Goal: Task Accomplishment & Management: Manage account settings

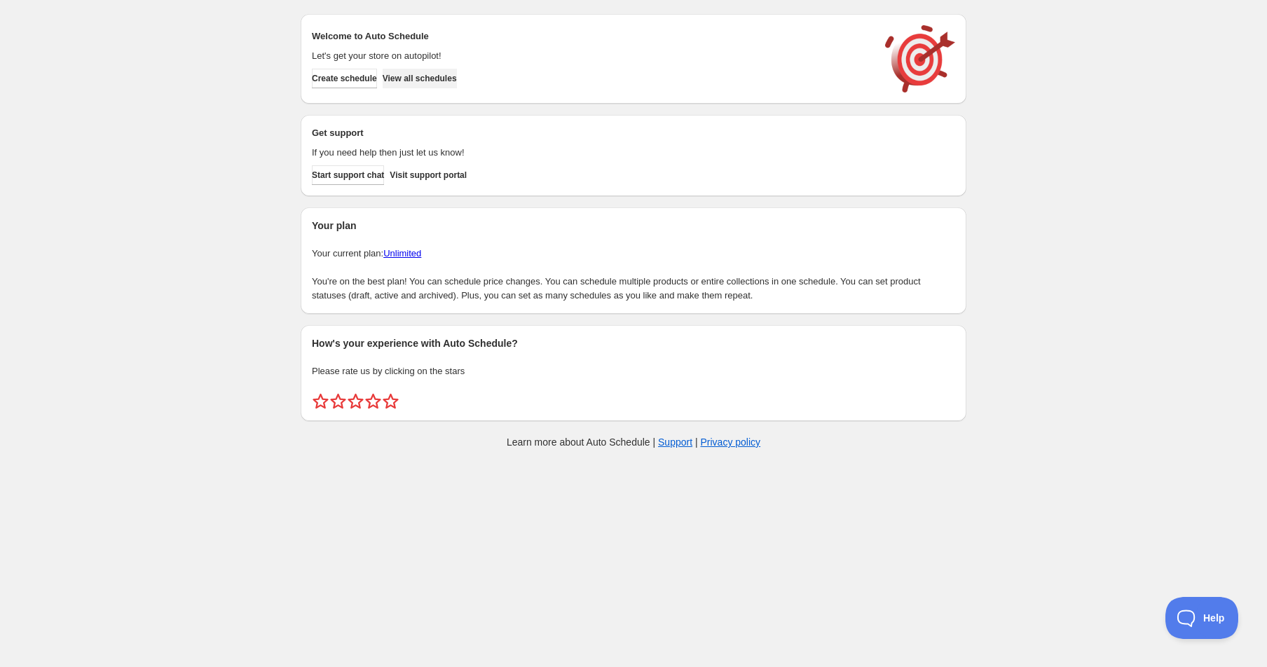
click at [423, 81] on span "View all schedules" at bounding box center [420, 78] width 74 height 11
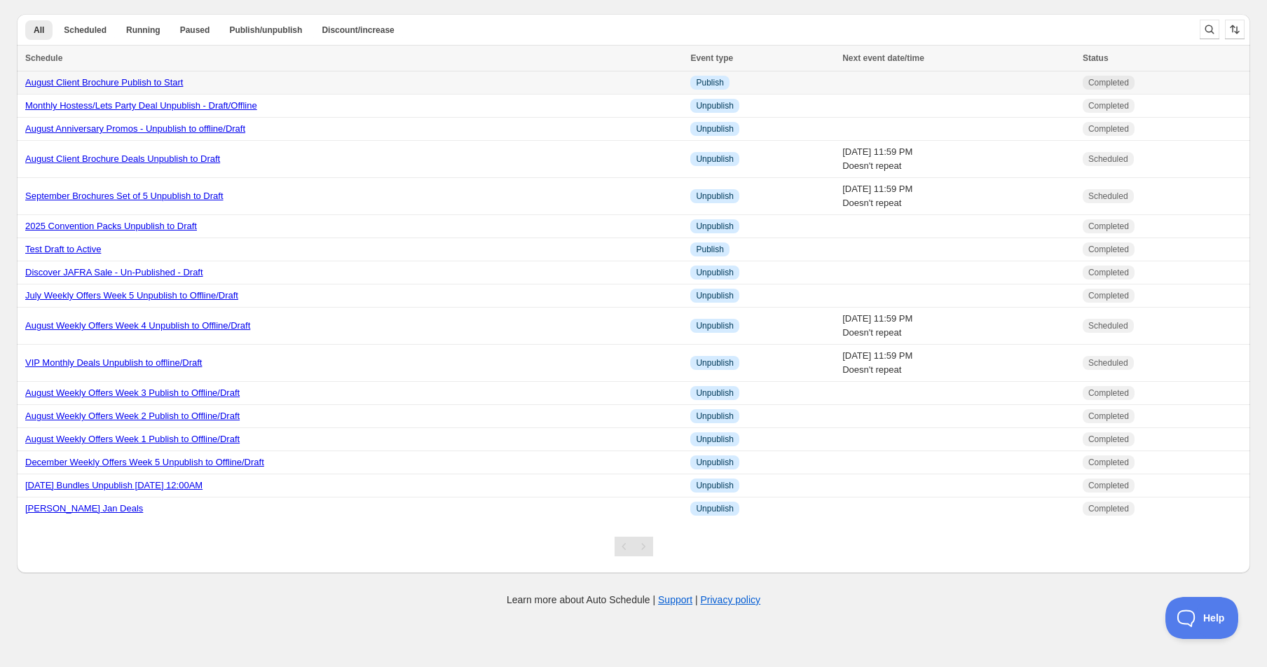
click at [144, 80] on link "August Client Brochure Publish to Start" at bounding box center [104, 82] width 158 height 11
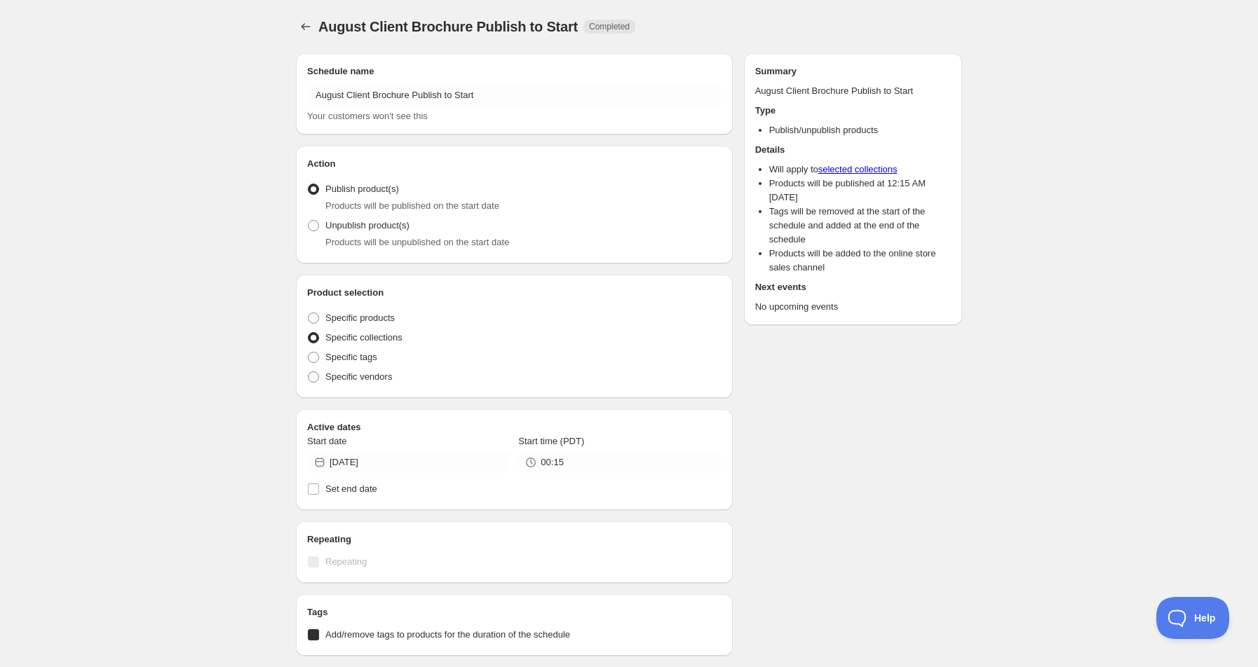
radio input "true"
checkbox input "true"
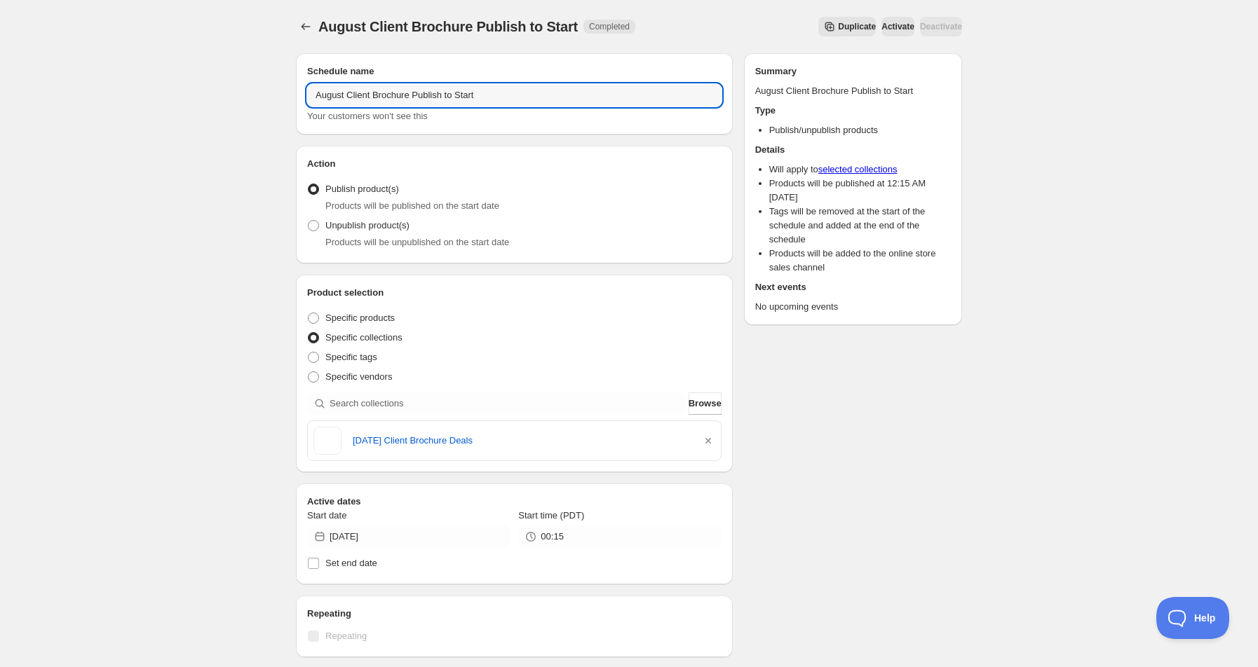
drag, startPoint x: 266, startPoint y: 80, endPoint x: 229, endPoint y: 74, distance: 37.7
type input "September Client Brochure Publish to Start"
click at [365, 535] on input "[DATE]" at bounding box center [419, 537] width 180 height 22
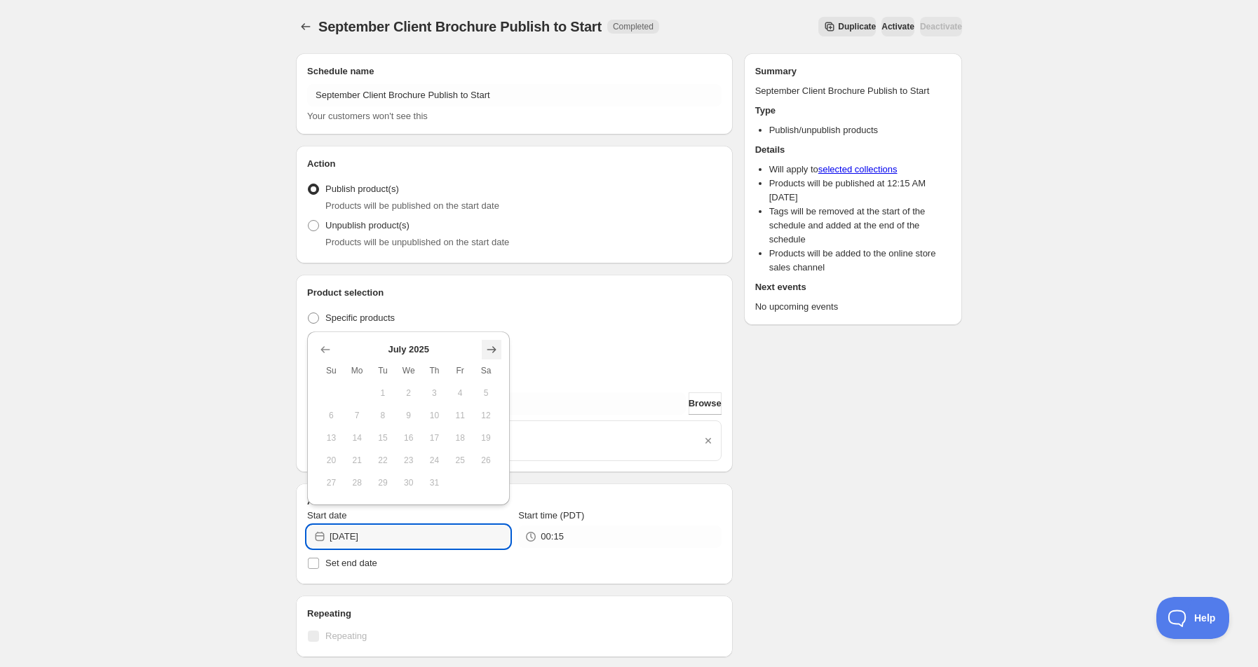
click at [497, 355] on icon "Show next month, August 2025" at bounding box center [491, 350] width 14 height 14
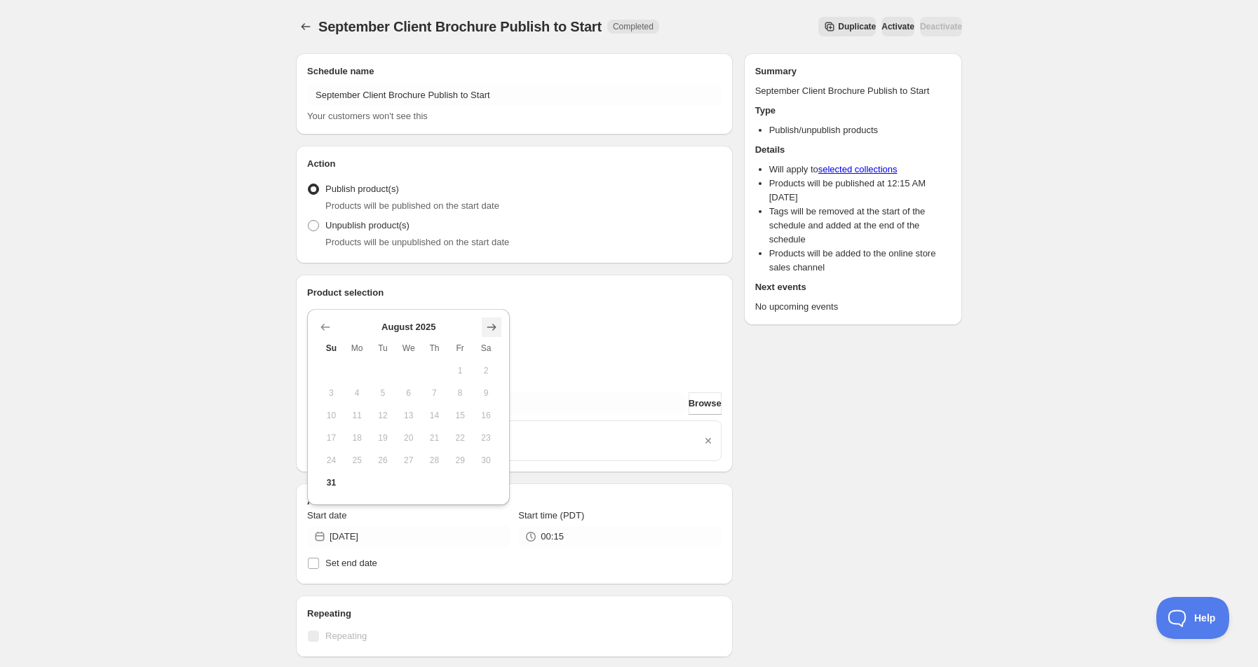
click at [488, 327] on icon "Show next month, September 2025" at bounding box center [491, 327] width 9 height 7
click at [351, 389] on span "1" at bounding box center [357, 393] width 15 height 11
type input "[DATE]"
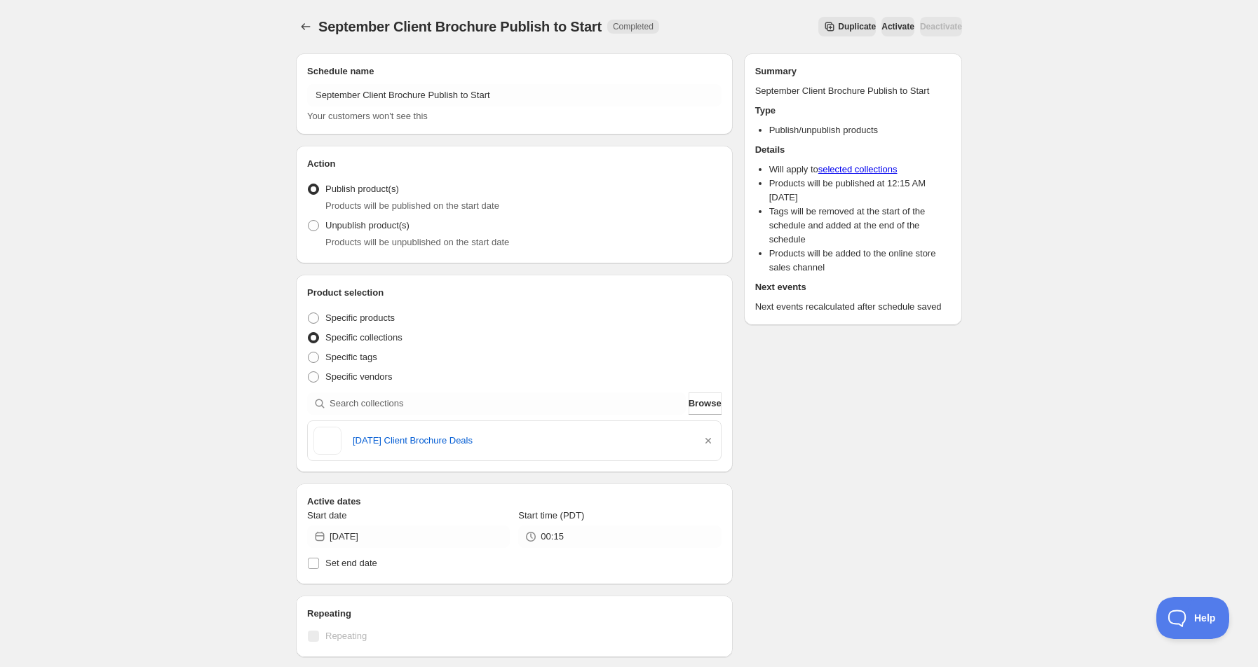
click at [576, 538] on input "00:15" at bounding box center [630, 537] width 180 height 22
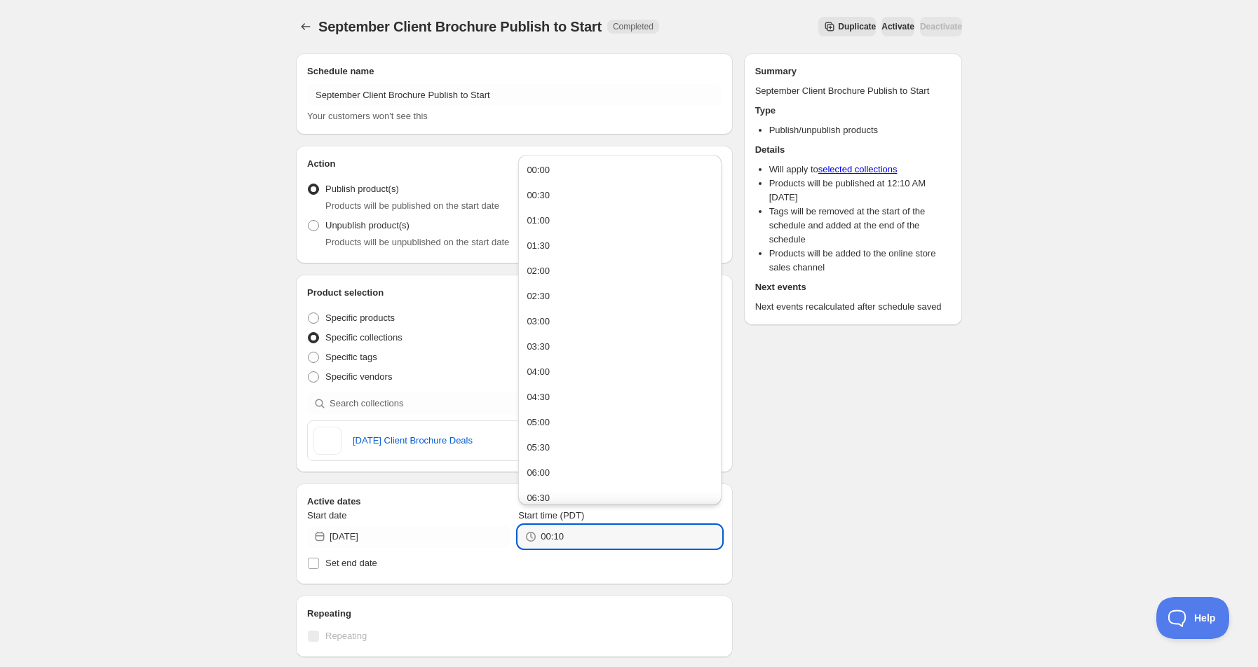
type input "00:10"
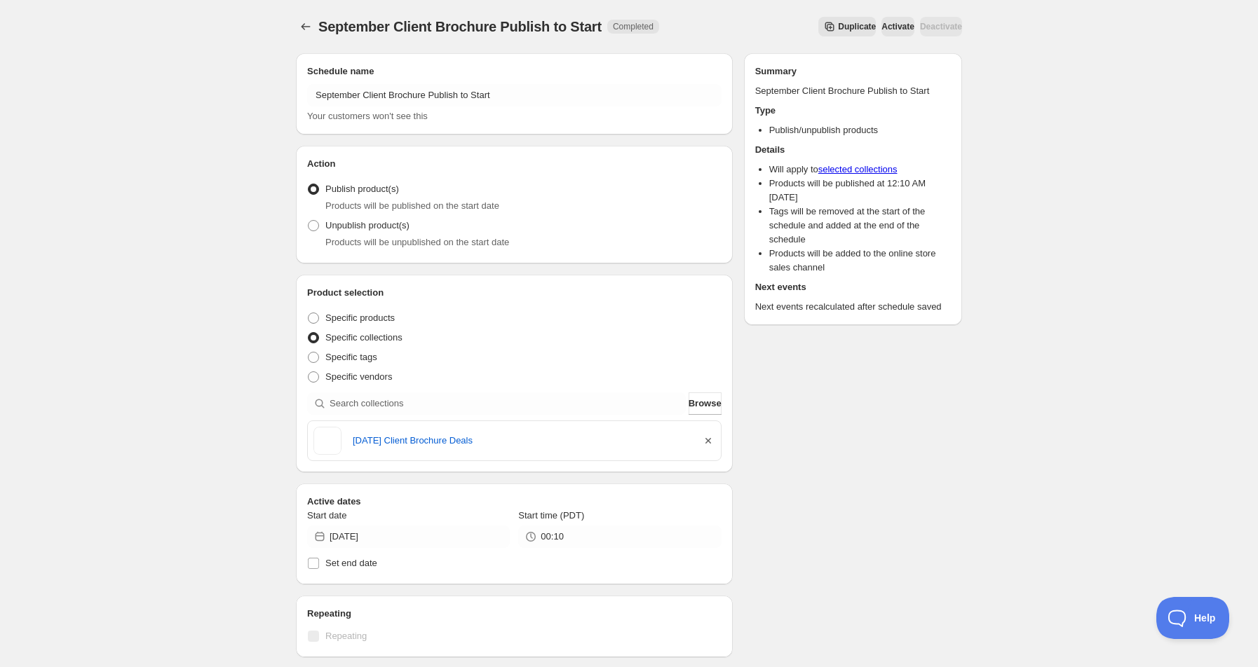
click at [707, 438] on icon "button" at bounding box center [708, 441] width 14 height 14
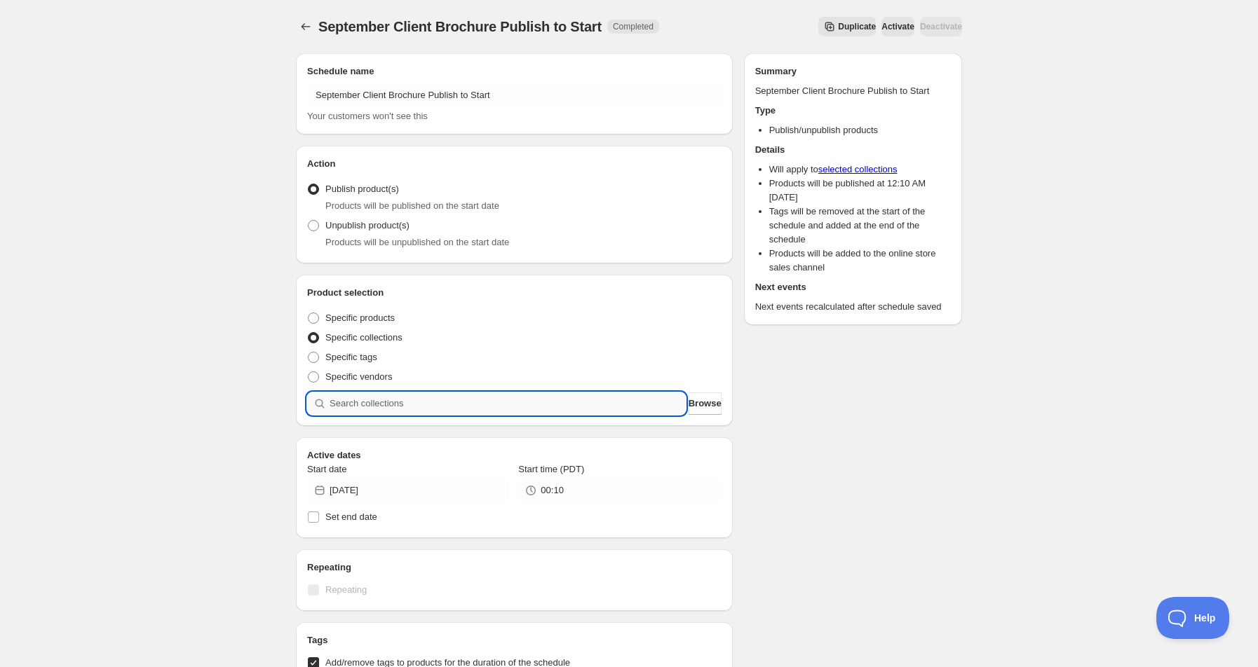
click at [412, 402] on input "search" at bounding box center [507, 404] width 356 height 22
type input "s"
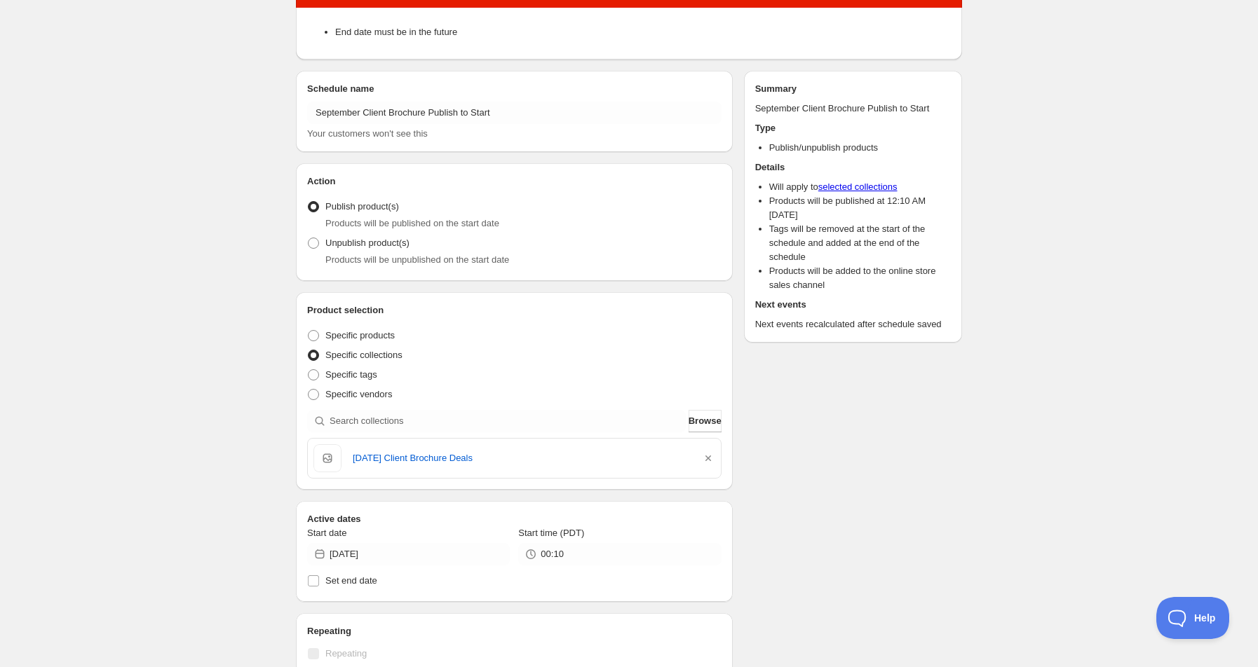
scroll to position [186, 0]
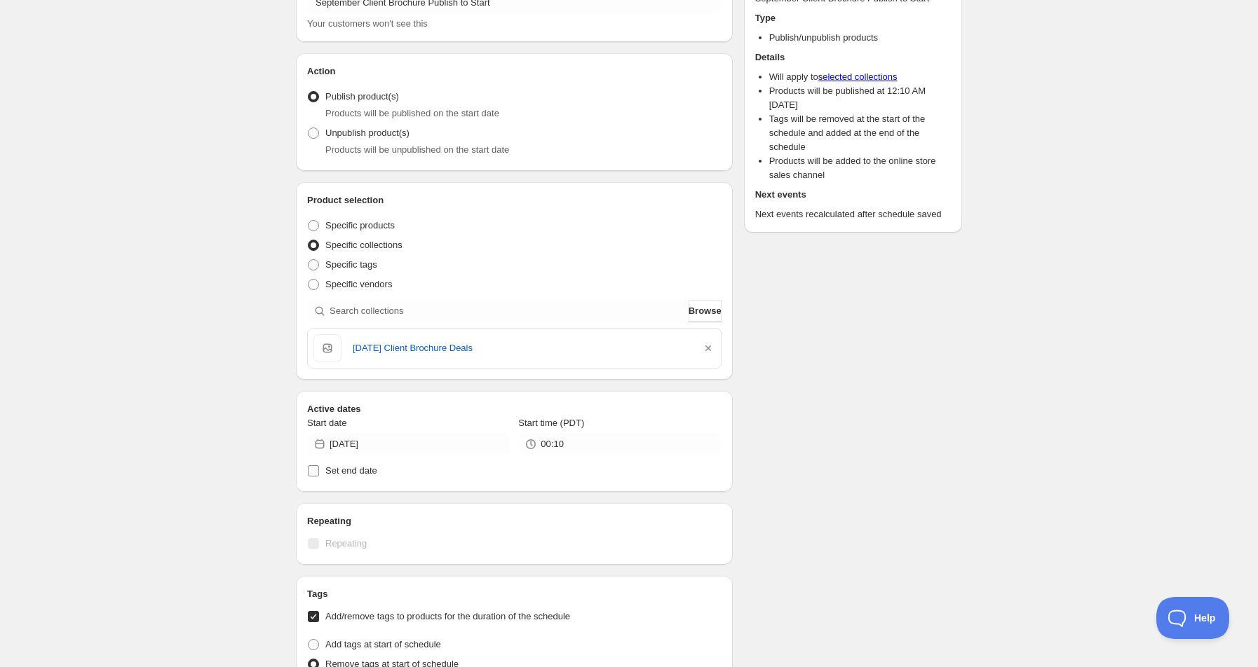
click at [317, 468] on input "Set end date" at bounding box center [313, 470] width 11 height 11
checkbox input "true"
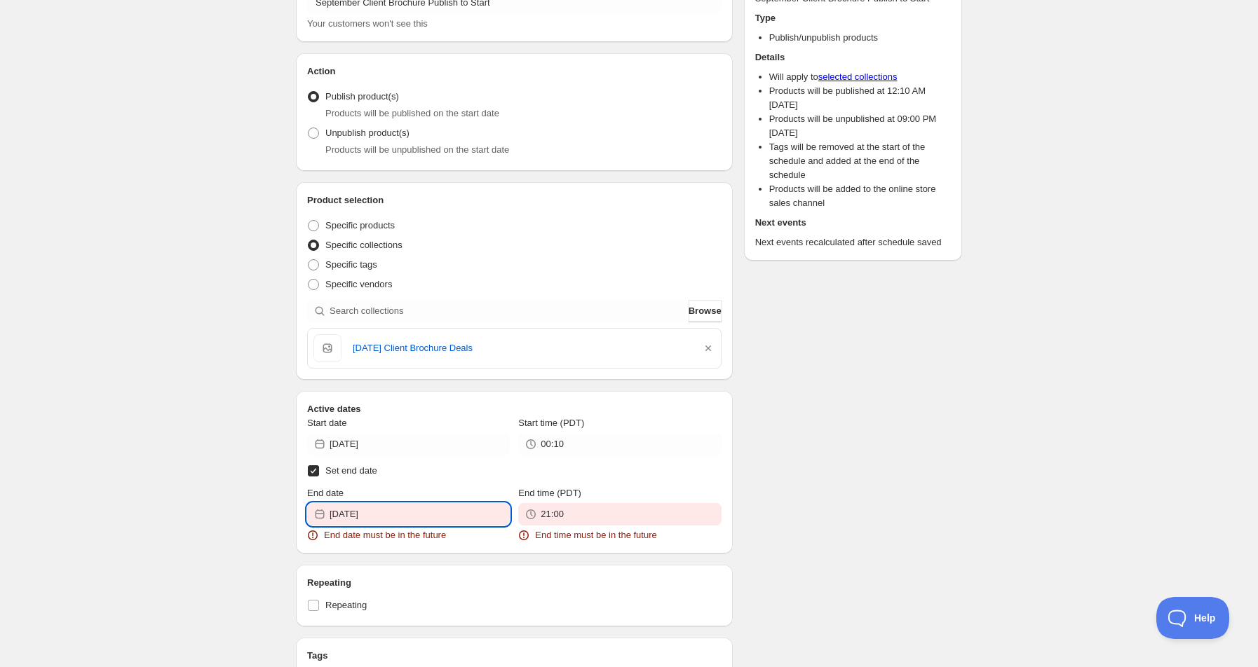
click at [361, 515] on input "[DATE]" at bounding box center [419, 514] width 180 height 22
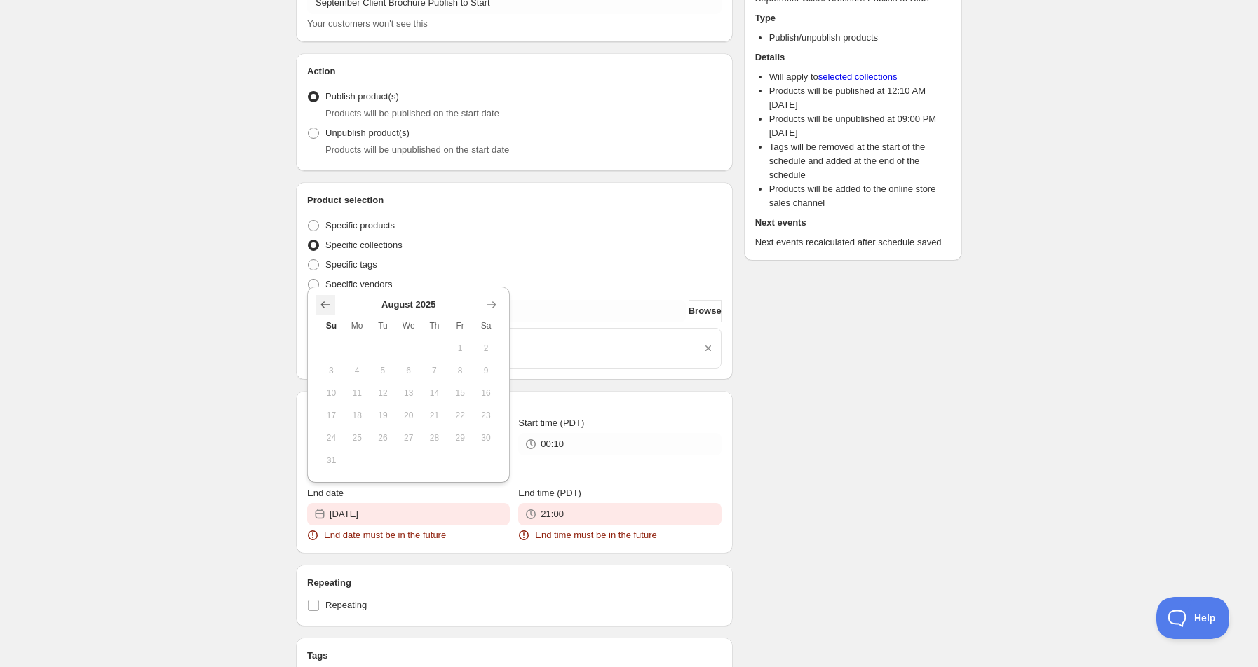
click at [332, 310] on icon "Show previous month, July 2025" at bounding box center [325, 305] width 14 height 14
click at [486, 325] on icon "Show next month, August 2025" at bounding box center [491, 327] width 14 height 14
click at [486, 325] on span "Sa" at bounding box center [486, 325] width 15 height 11
click at [487, 306] on icon "Show next month, September 2025" at bounding box center [491, 305] width 14 height 14
click at [383, 376] on span "2" at bounding box center [383, 370] width 15 height 11
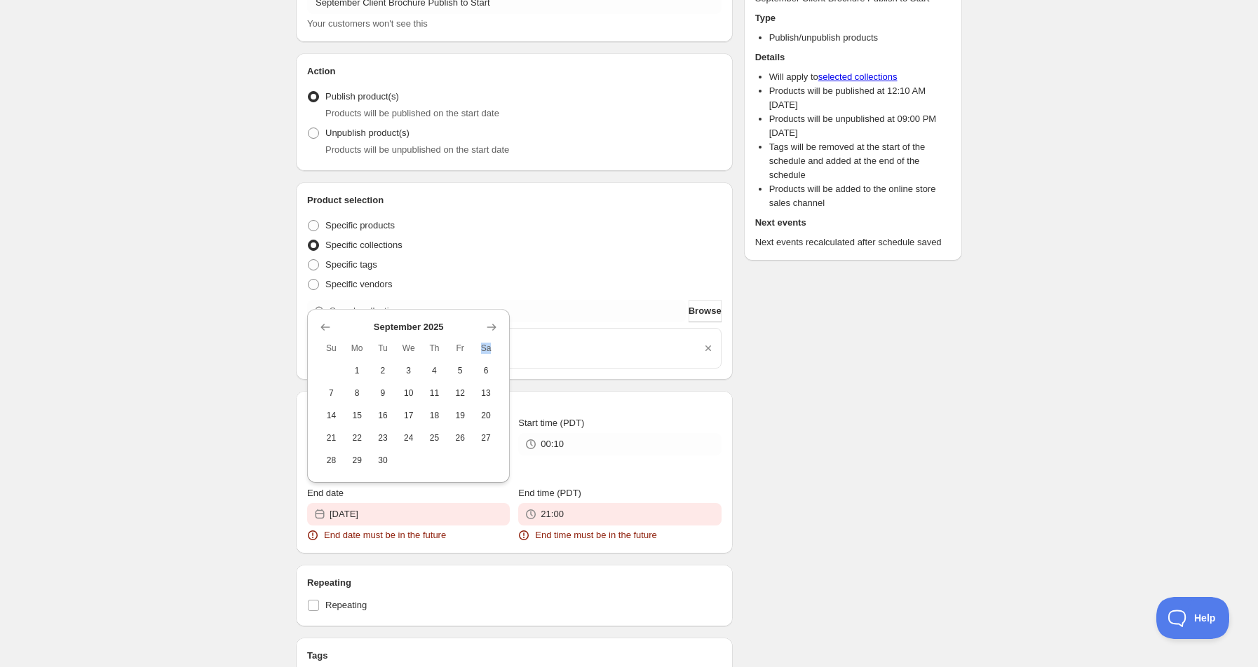
type input "[DATE]"
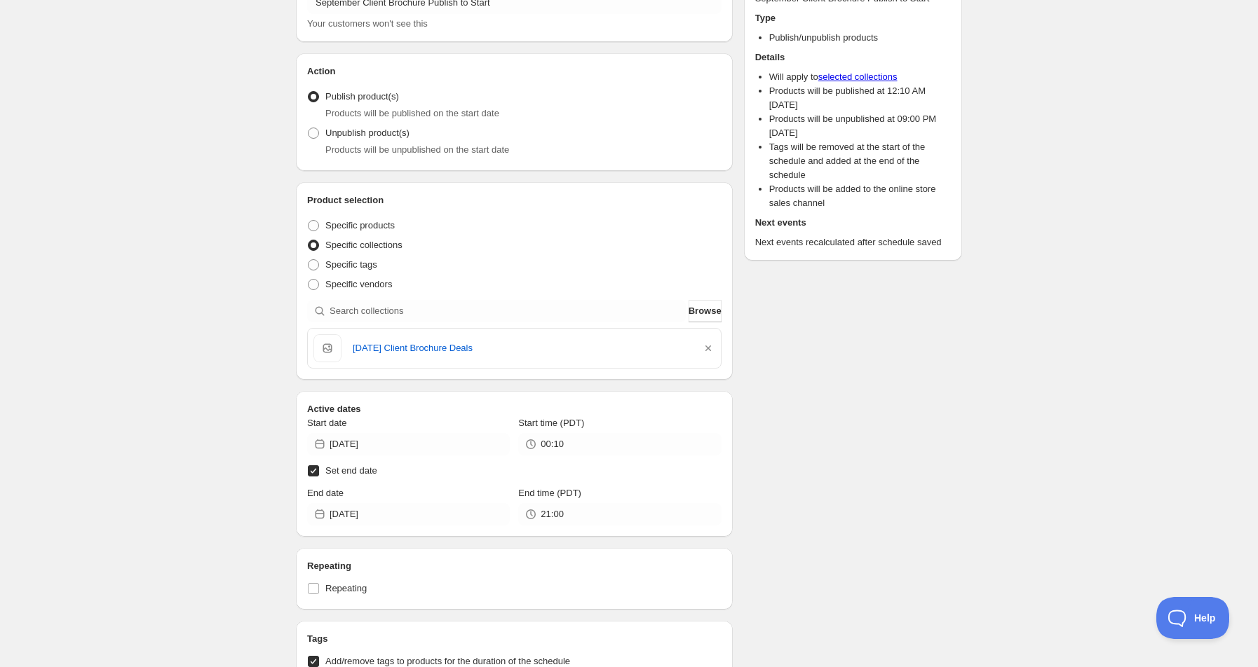
scroll to position [93, 0]
click at [318, 475] on input "Set end date" at bounding box center [313, 470] width 11 height 11
checkbox input "false"
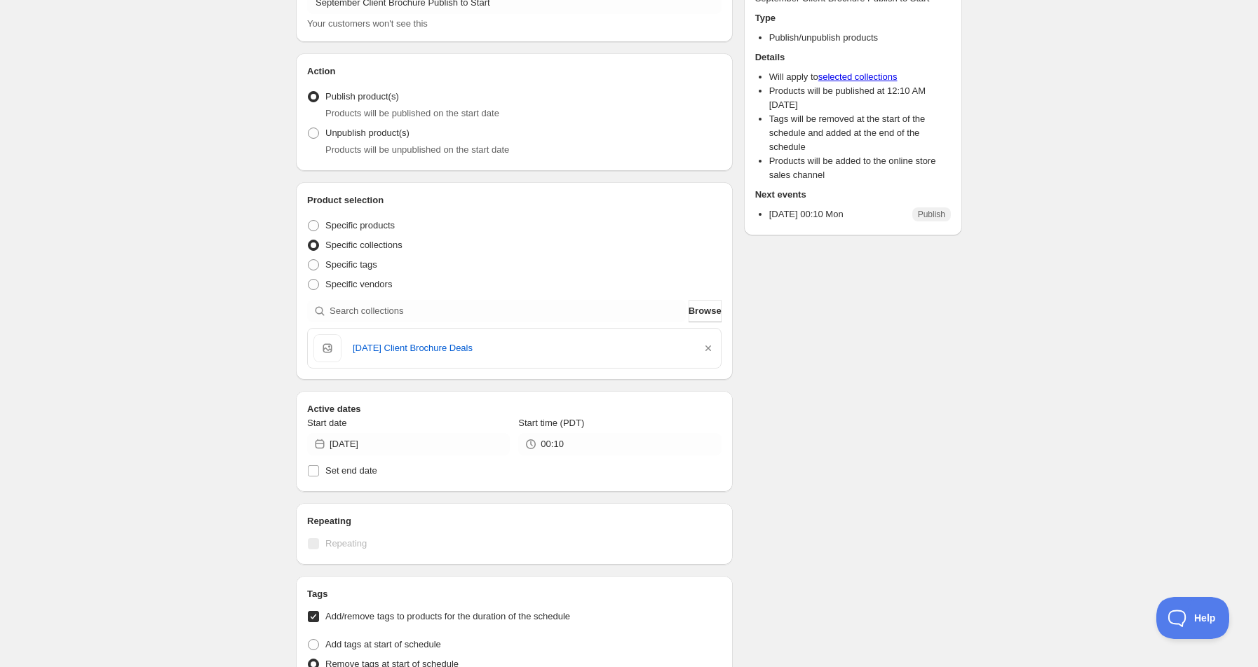
scroll to position [0, 0]
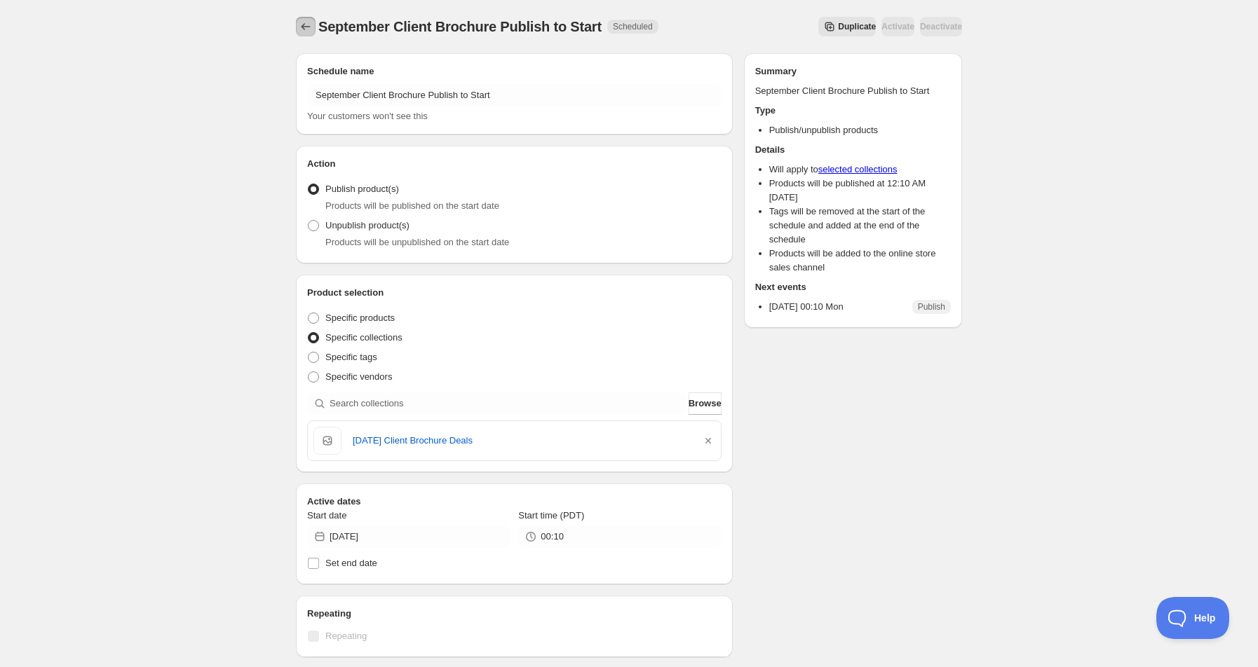
click at [306, 25] on icon "Schedules" at bounding box center [306, 27] width 14 height 14
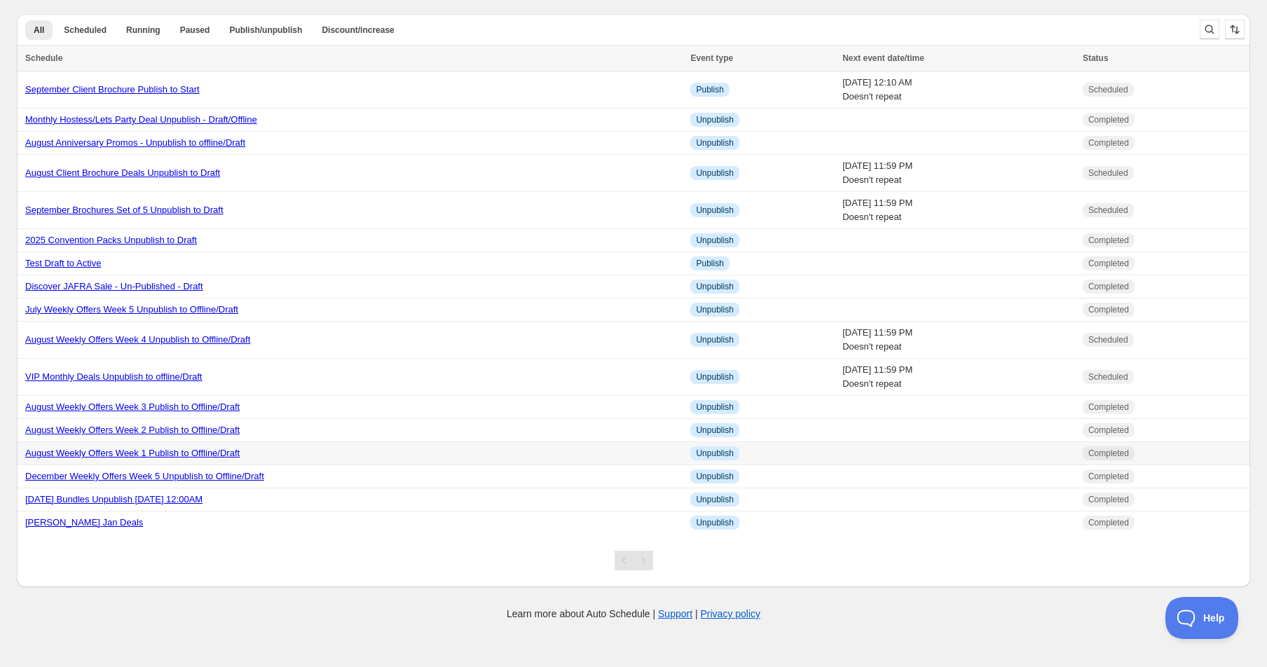
click at [154, 450] on link "August Weekly Offers Week 1 Publish to Offline/Draft" at bounding box center [132, 453] width 215 height 11
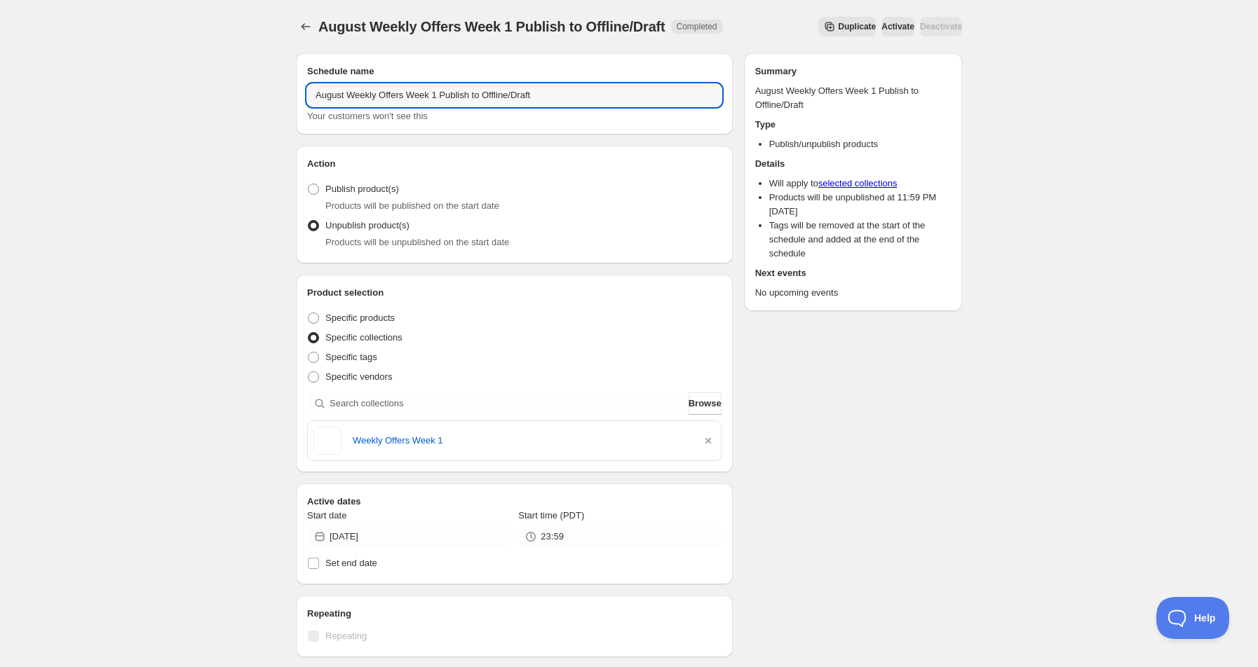
drag, startPoint x: 343, startPoint y: 94, endPoint x: 257, endPoint y: 87, distance: 86.5
type input "September Weekly Offers Week 1 Publish to Offline/Draft"
click at [362, 535] on input "[DATE]" at bounding box center [419, 537] width 180 height 22
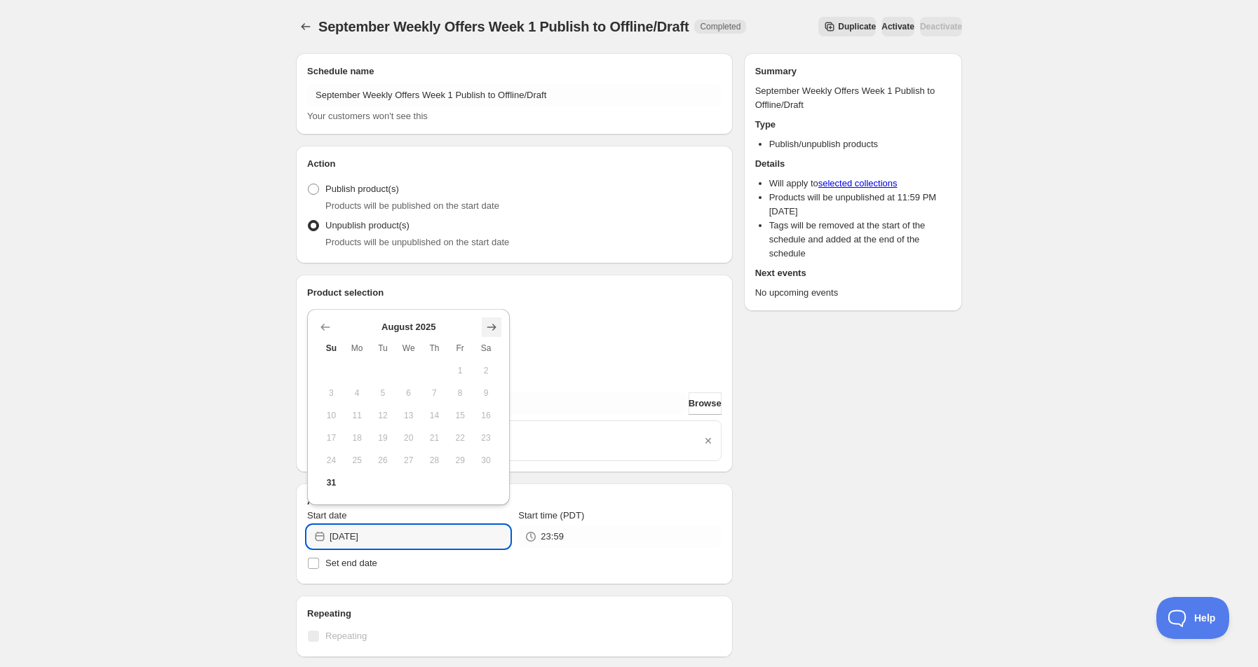
click at [491, 330] on icon "Show next month, September 2025" at bounding box center [491, 327] width 14 height 14
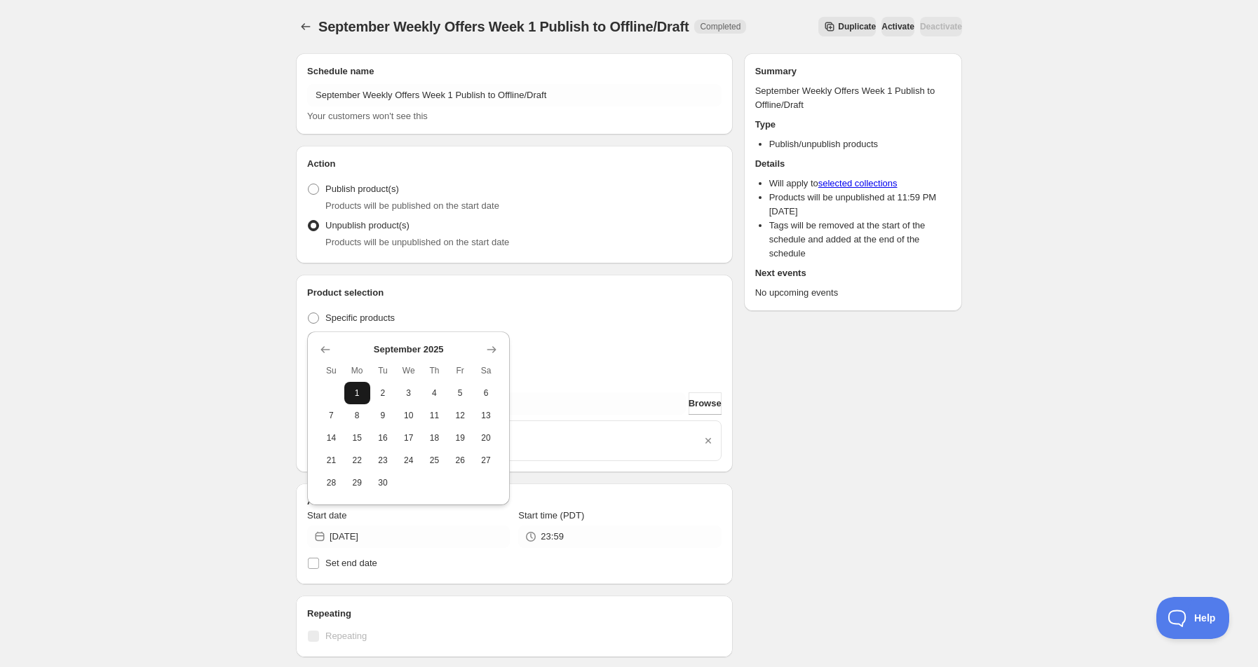
click at [367, 397] on button "1" at bounding box center [357, 393] width 26 height 22
type input "[DATE]"
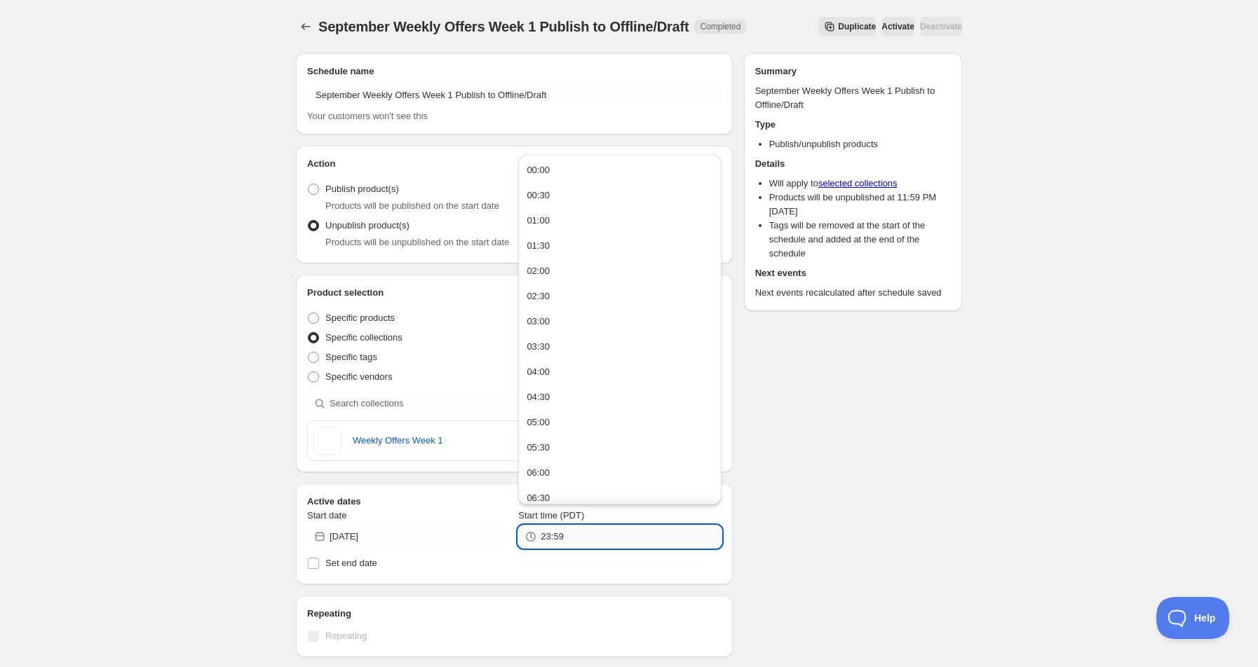
click at [550, 538] on input "23:59" at bounding box center [630, 537] width 180 height 22
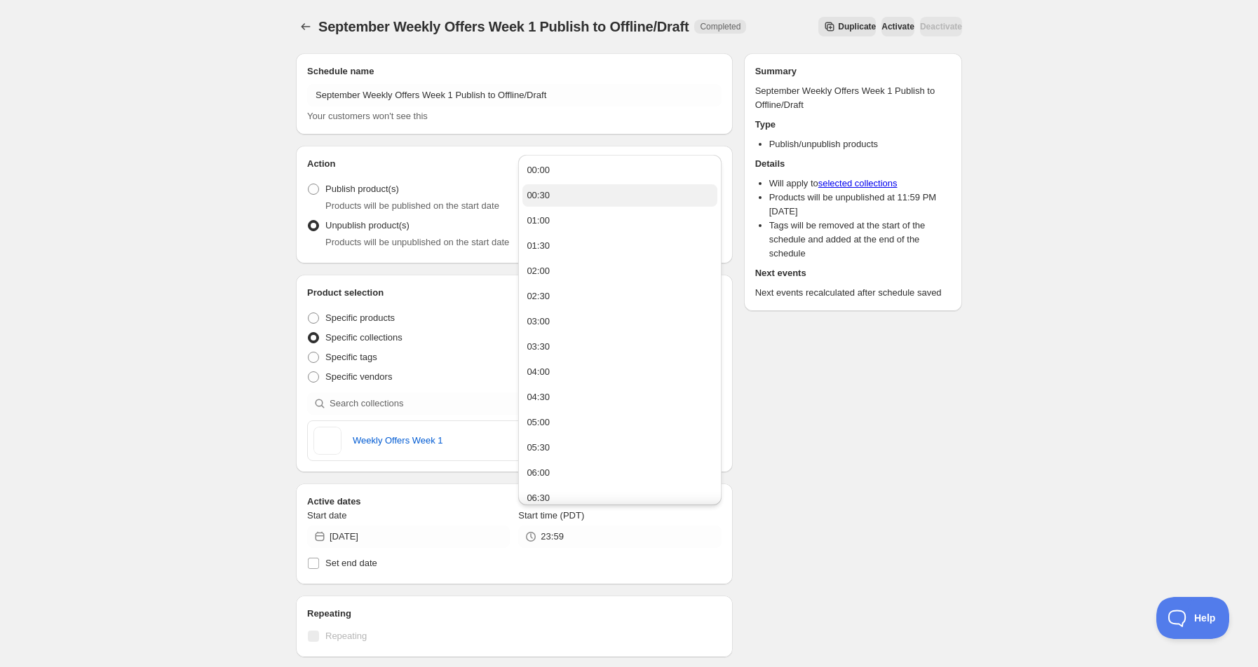
click at [545, 201] on div "00:30" at bounding box center [537, 196] width 23 height 14
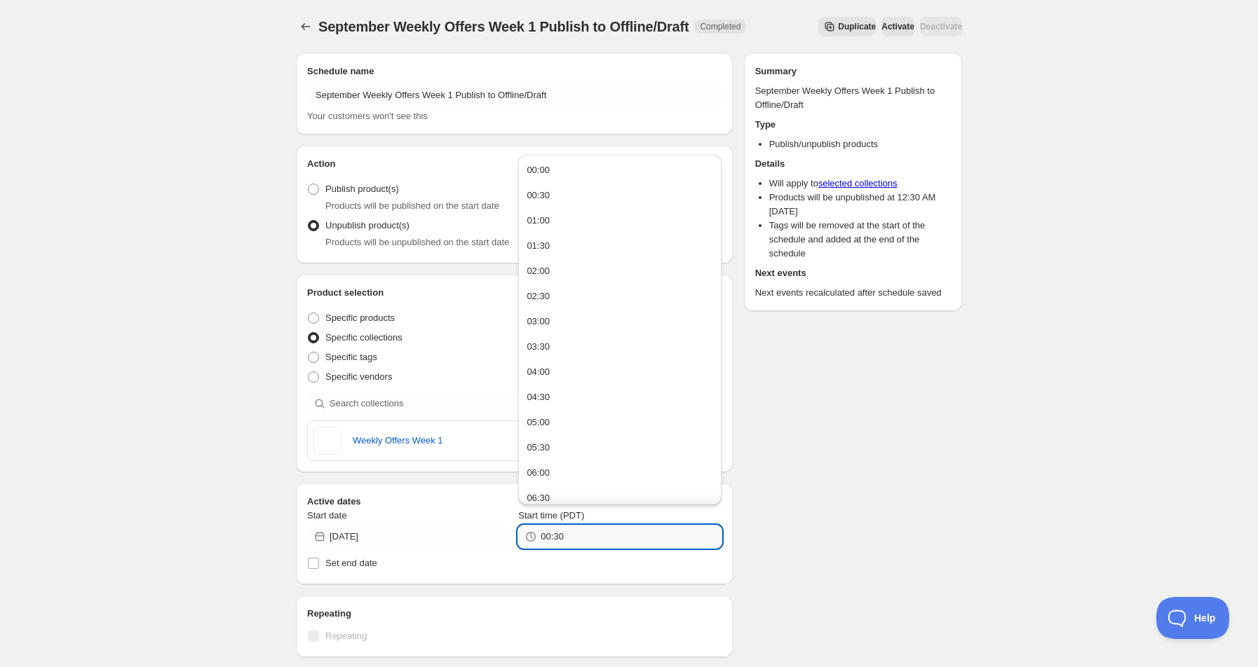
click at [610, 538] on input "00:30" at bounding box center [630, 537] width 180 height 22
type input "00:10"
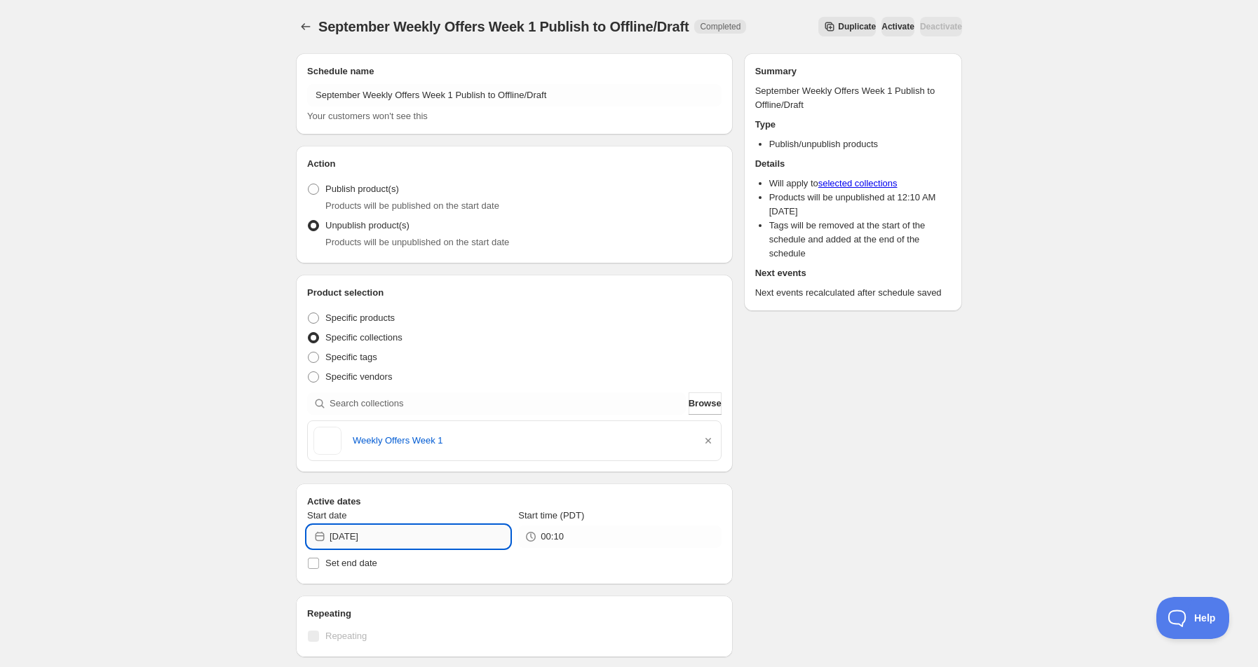
click at [360, 537] on input "[DATE]" at bounding box center [419, 537] width 180 height 22
drag, startPoint x: 977, startPoint y: 520, endPoint x: 954, endPoint y: 503, distance: 28.6
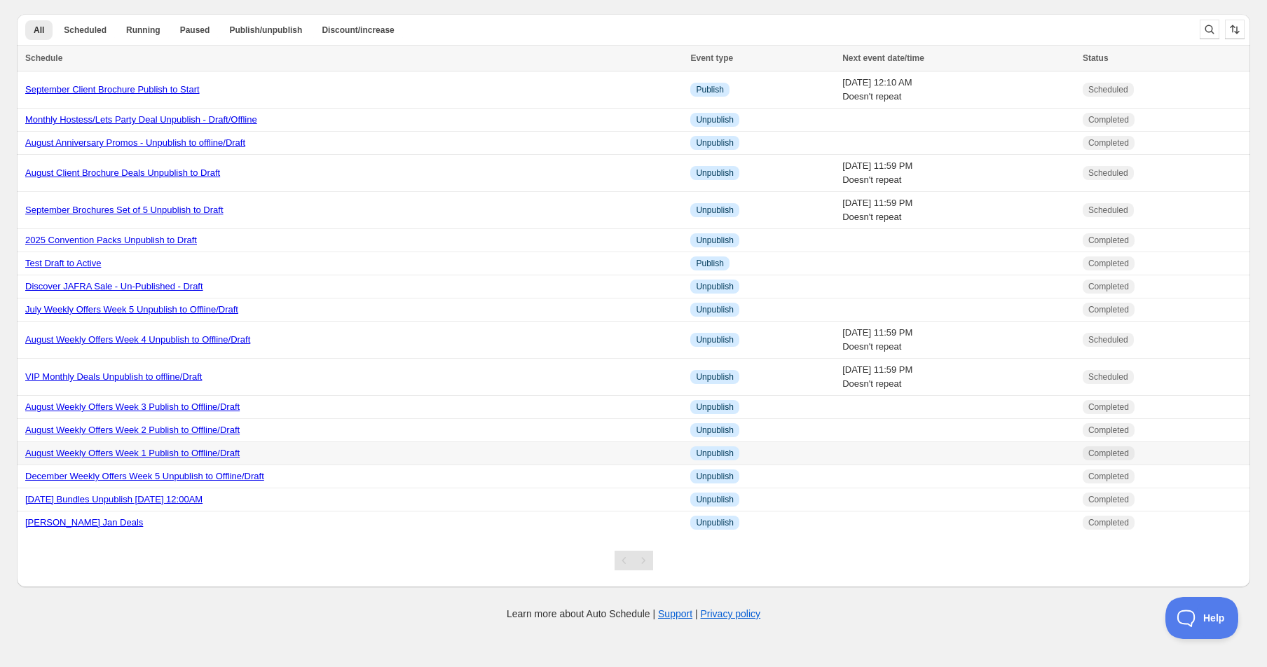
click at [147, 453] on link "August Weekly Offers Week 1 Publish to Offline/Draft" at bounding box center [132, 453] width 215 height 11
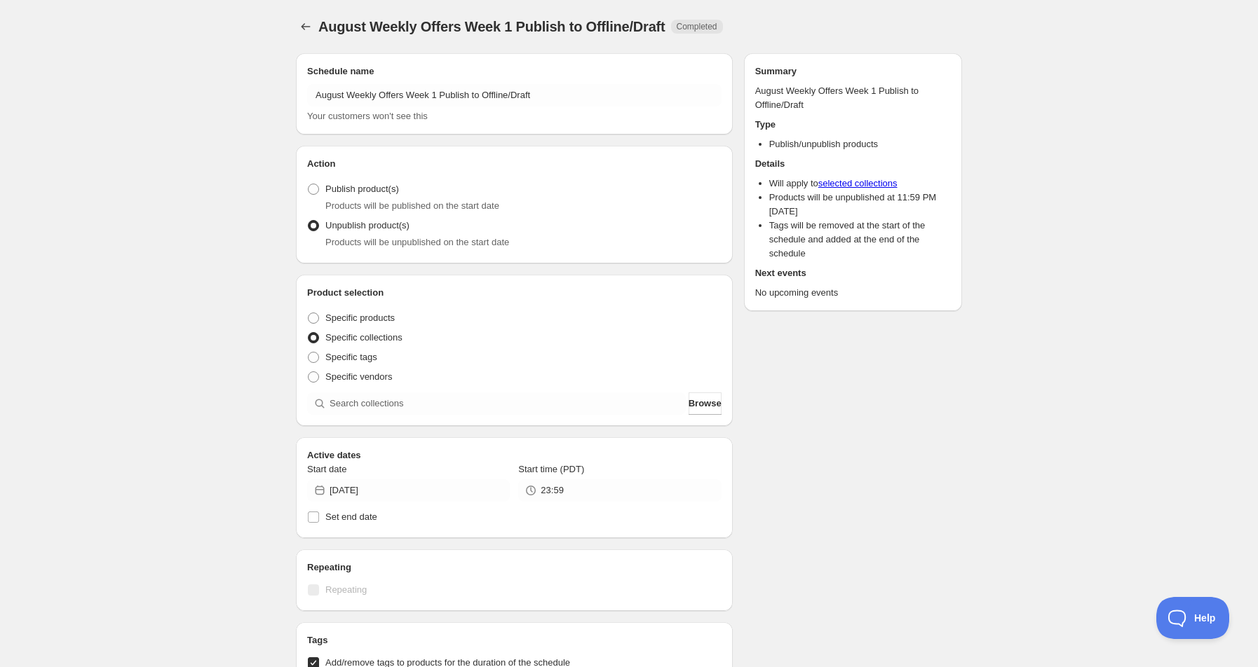
radio input "true"
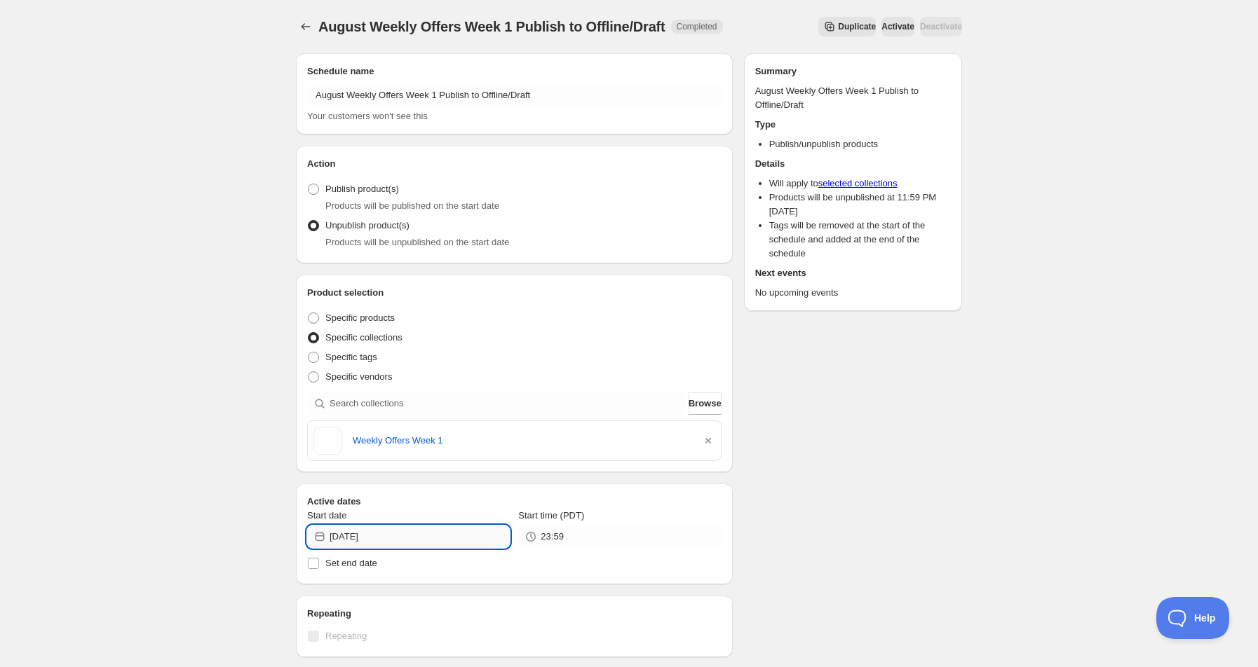
click at [365, 541] on input "[DATE]" at bounding box center [419, 537] width 180 height 22
click at [496, 330] on icon "Show next month, September 2025" at bounding box center [491, 327] width 14 height 14
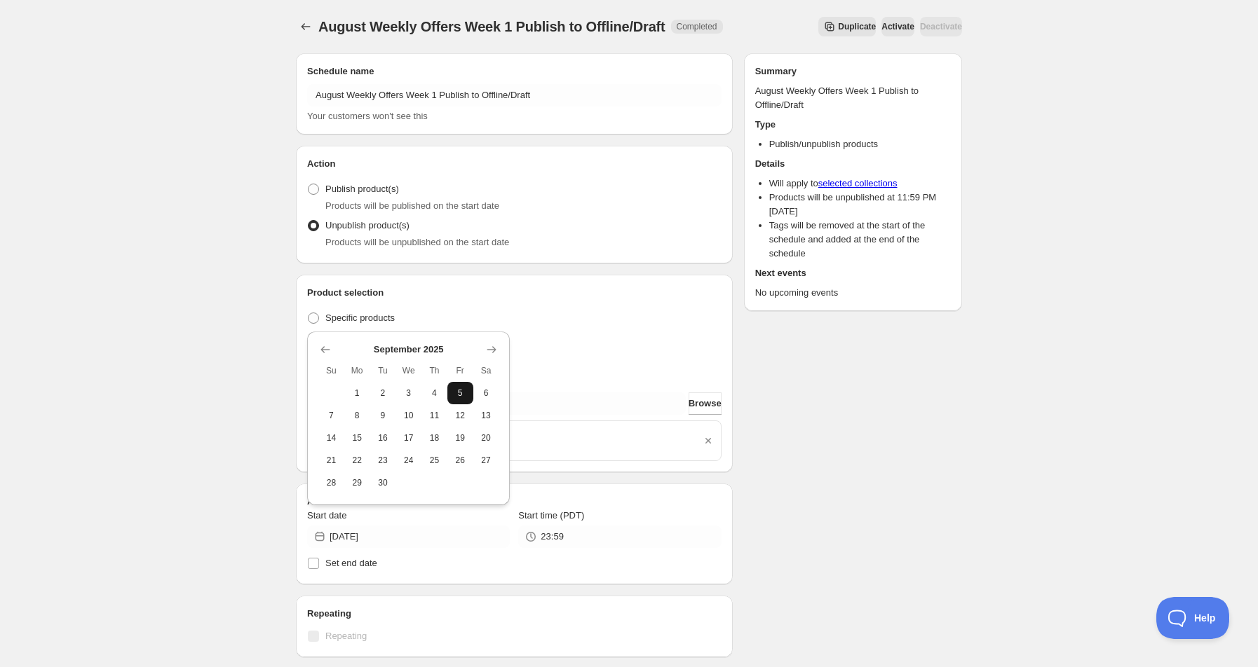
click at [462, 393] on span "5" at bounding box center [460, 393] width 15 height 11
type input "[DATE]"
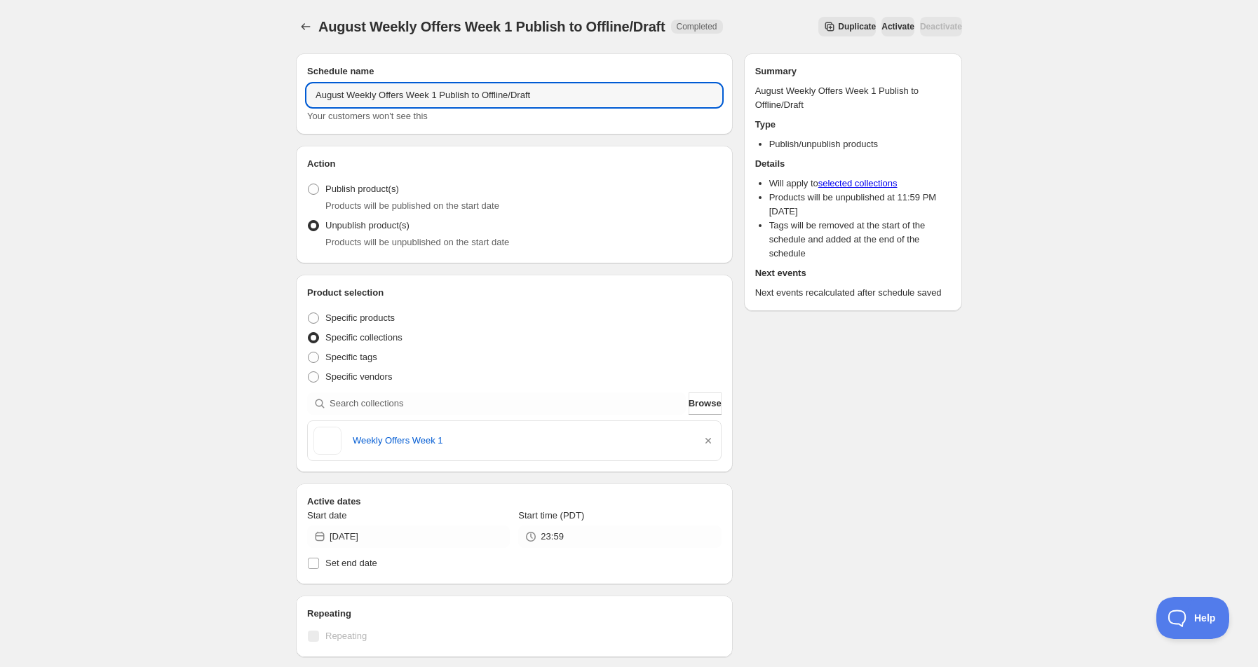
drag, startPoint x: 345, startPoint y: 93, endPoint x: 231, endPoint y: 95, distance: 114.3
type input "September Weekly Offers Week 1 Publish to Offline/Draft"
click at [708, 438] on icon "button" at bounding box center [708, 441] width 14 height 14
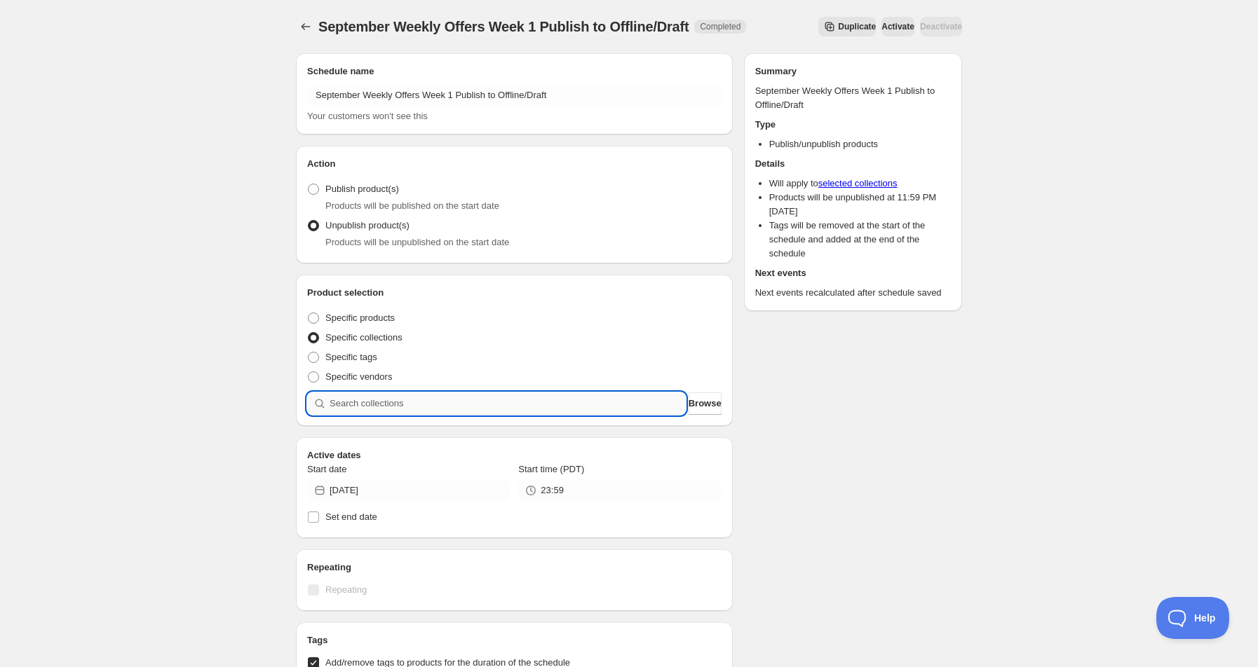
click at [428, 400] on input "search" at bounding box center [507, 404] width 356 height 22
type input "w"
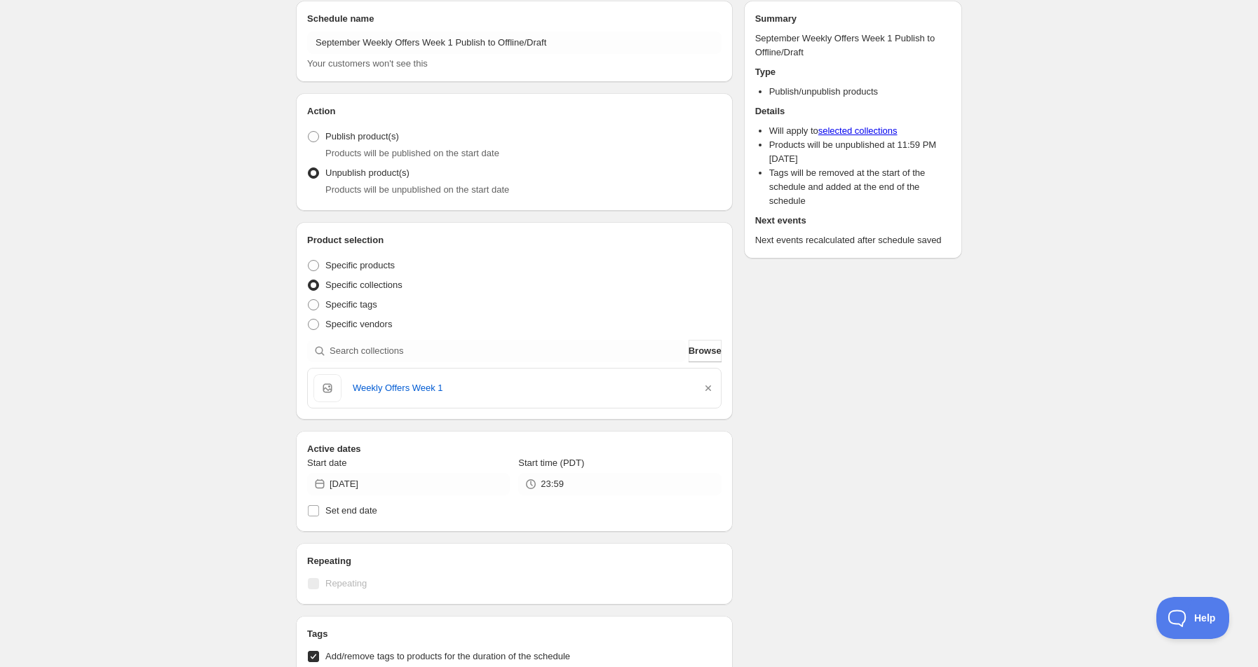
scroll to position [280, 0]
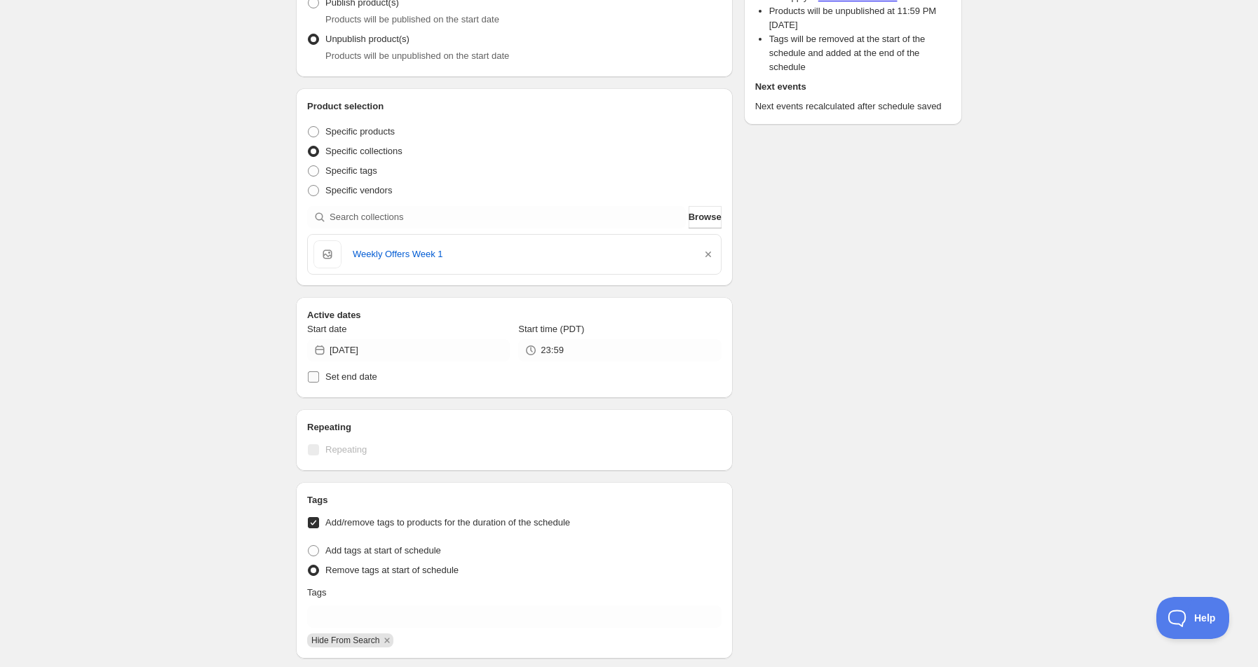
click at [319, 378] on span at bounding box center [313, 377] width 13 height 13
click at [319, 378] on input "Set end date" at bounding box center [313, 377] width 11 height 11
checkbox input "true"
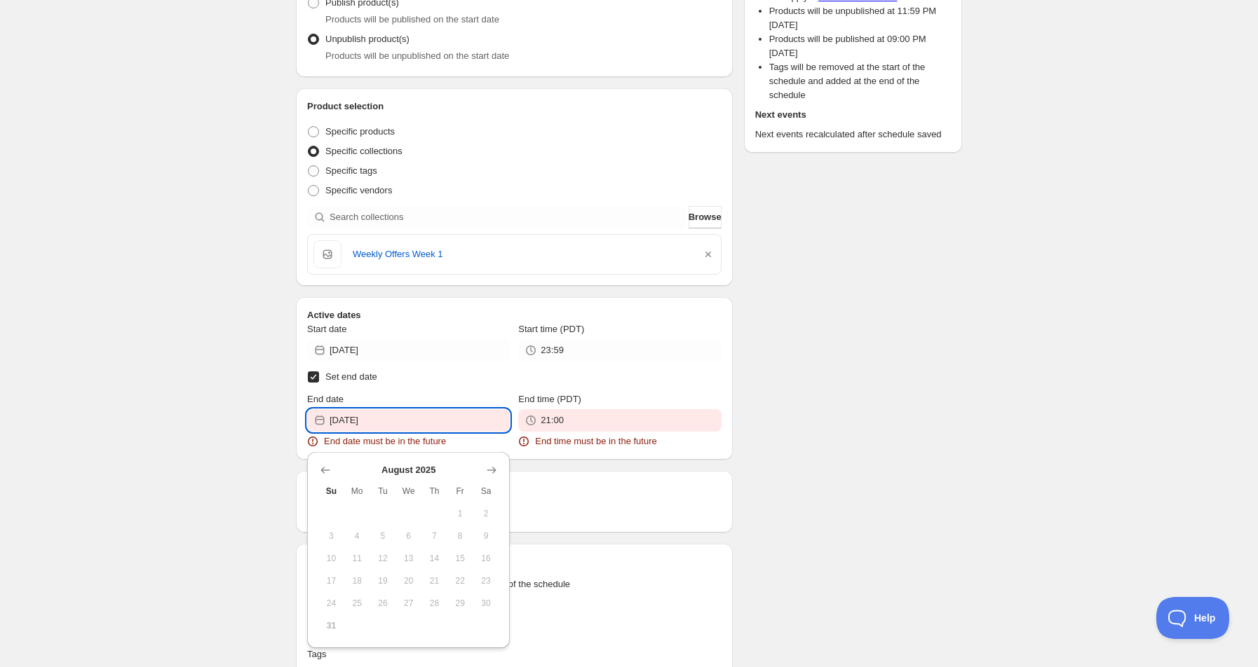
click at [358, 423] on input "[DATE]" at bounding box center [419, 420] width 180 height 22
click at [491, 471] on icon "Show next month, September 2025" at bounding box center [491, 470] width 14 height 14
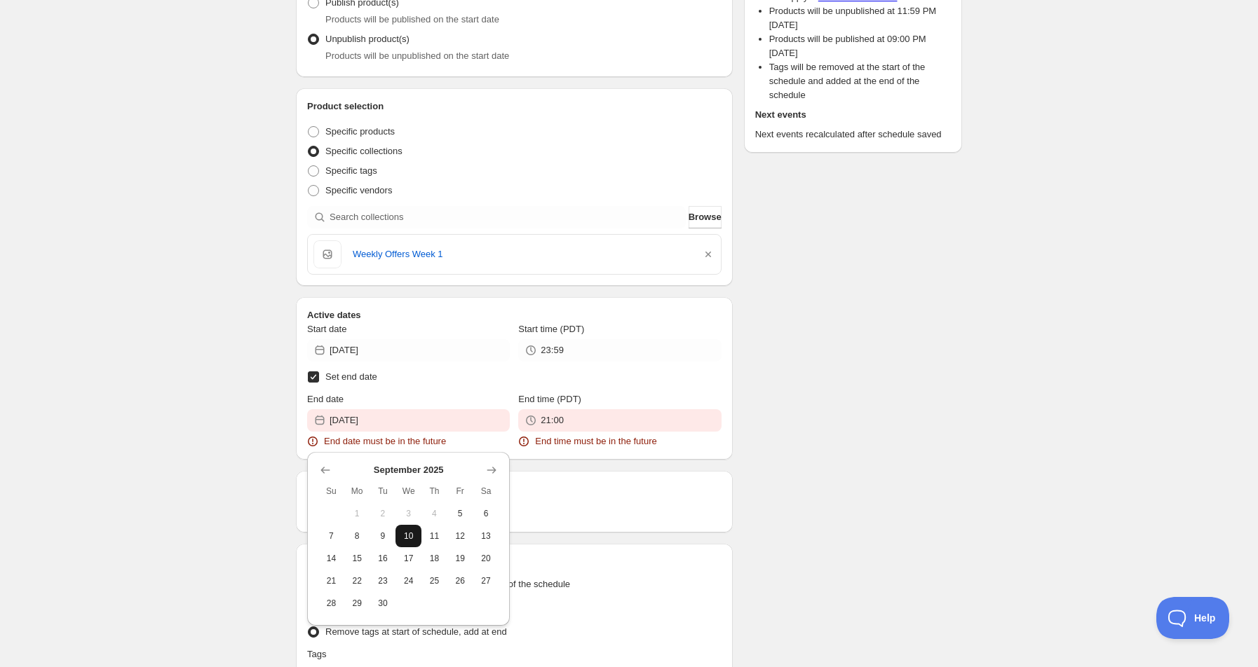
click at [411, 536] on span "10" at bounding box center [408, 536] width 15 height 11
type input "[DATE]"
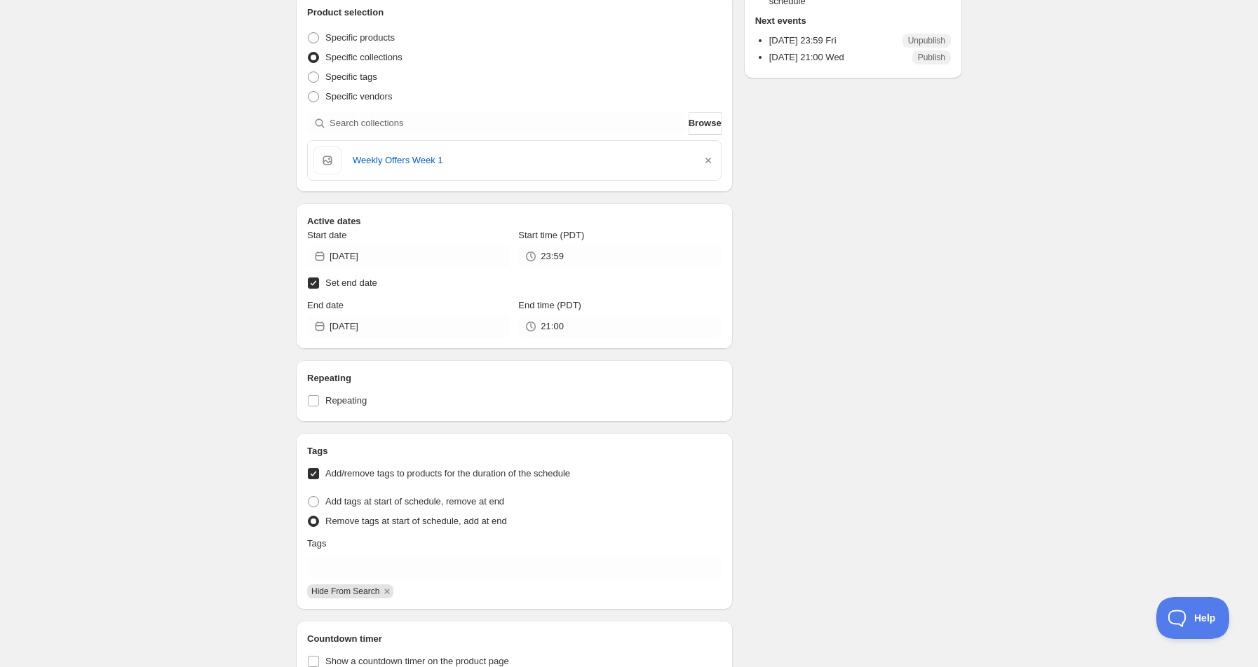
scroll to position [186, 0]
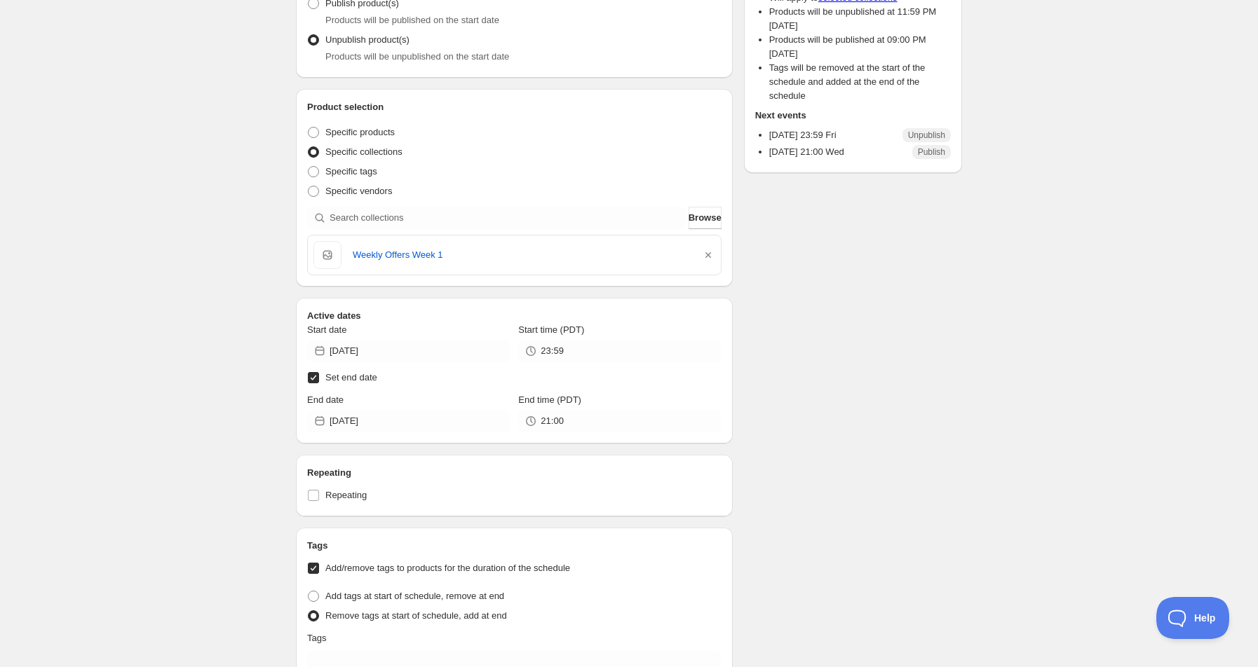
click at [317, 373] on input "Set end date" at bounding box center [313, 377] width 11 height 11
checkbox input "false"
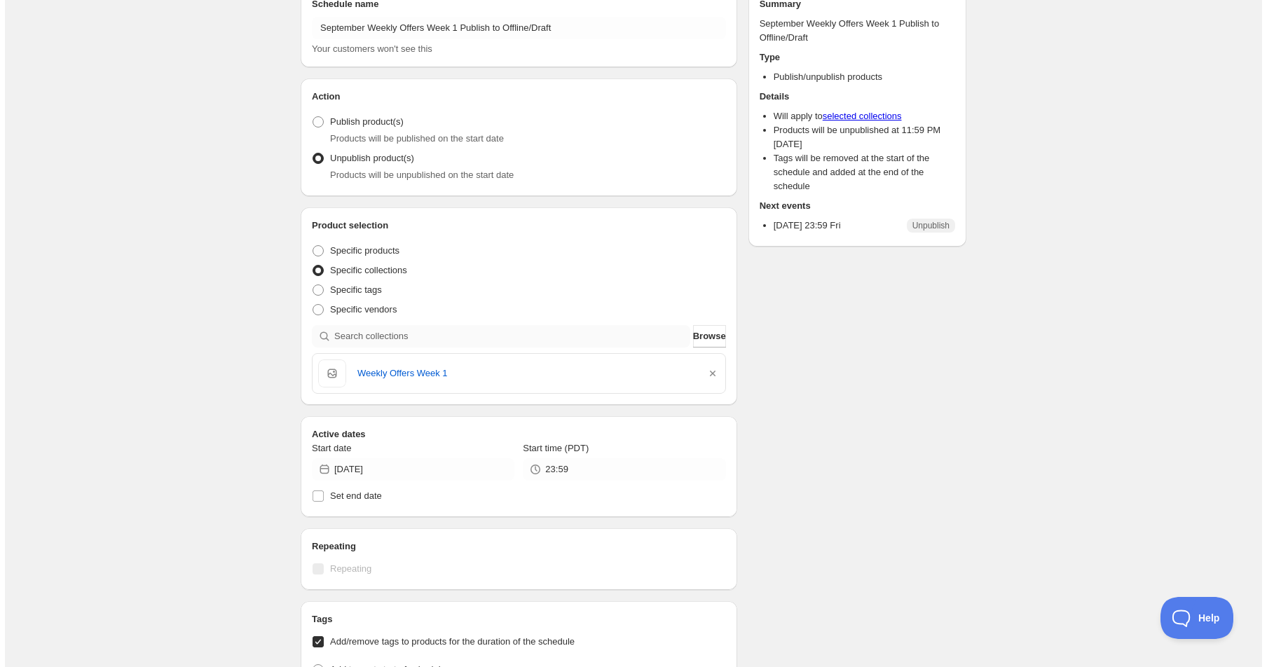
scroll to position [0, 0]
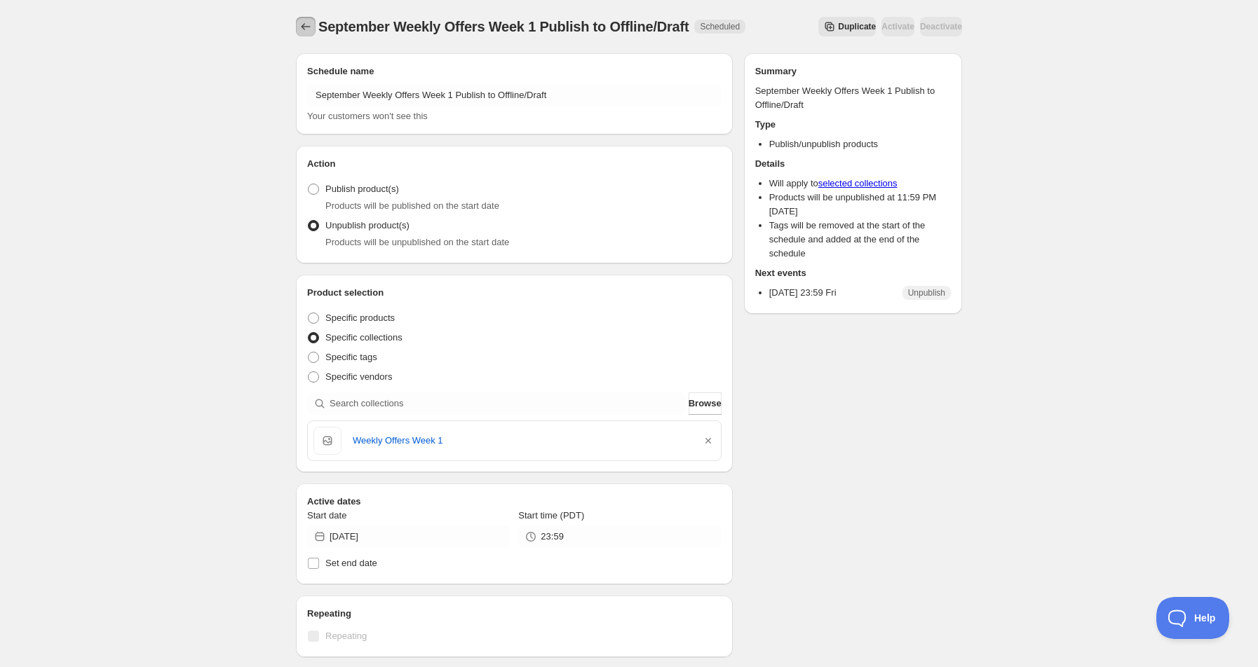
click at [300, 25] on icon "Schedules" at bounding box center [306, 27] width 14 height 14
